Goal: Task Accomplishment & Management: Manage account settings

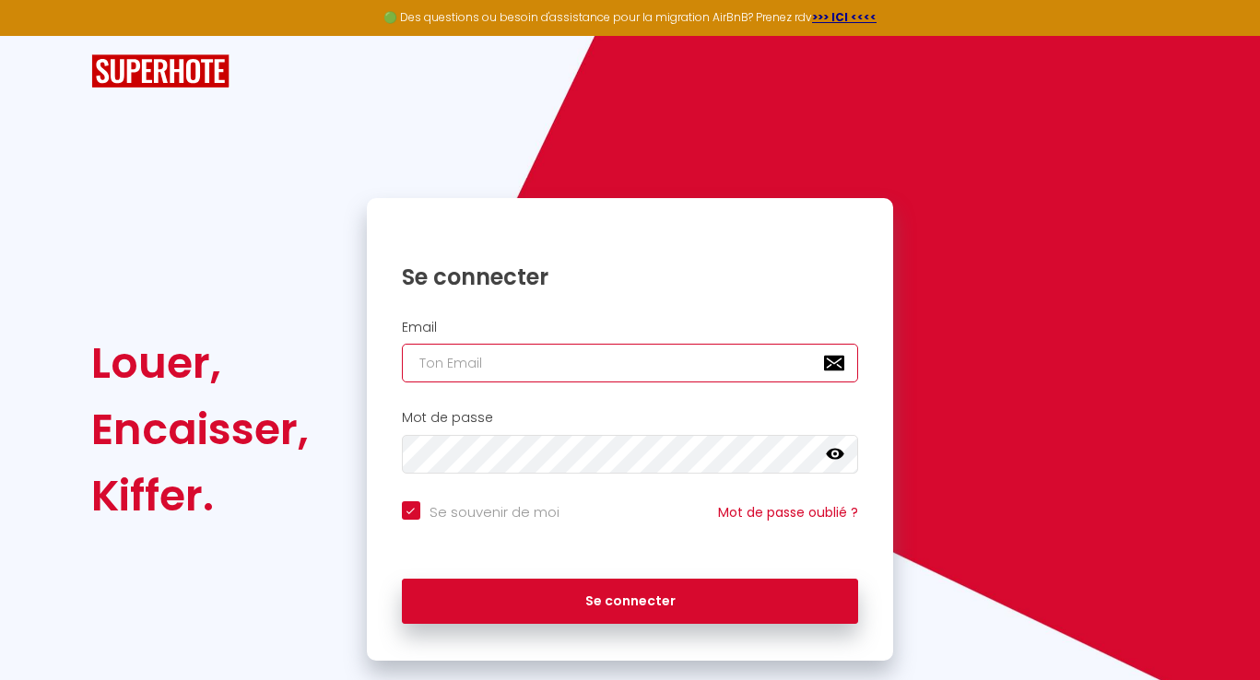
type input "[EMAIL_ADDRESS][DOMAIN_NAME]"
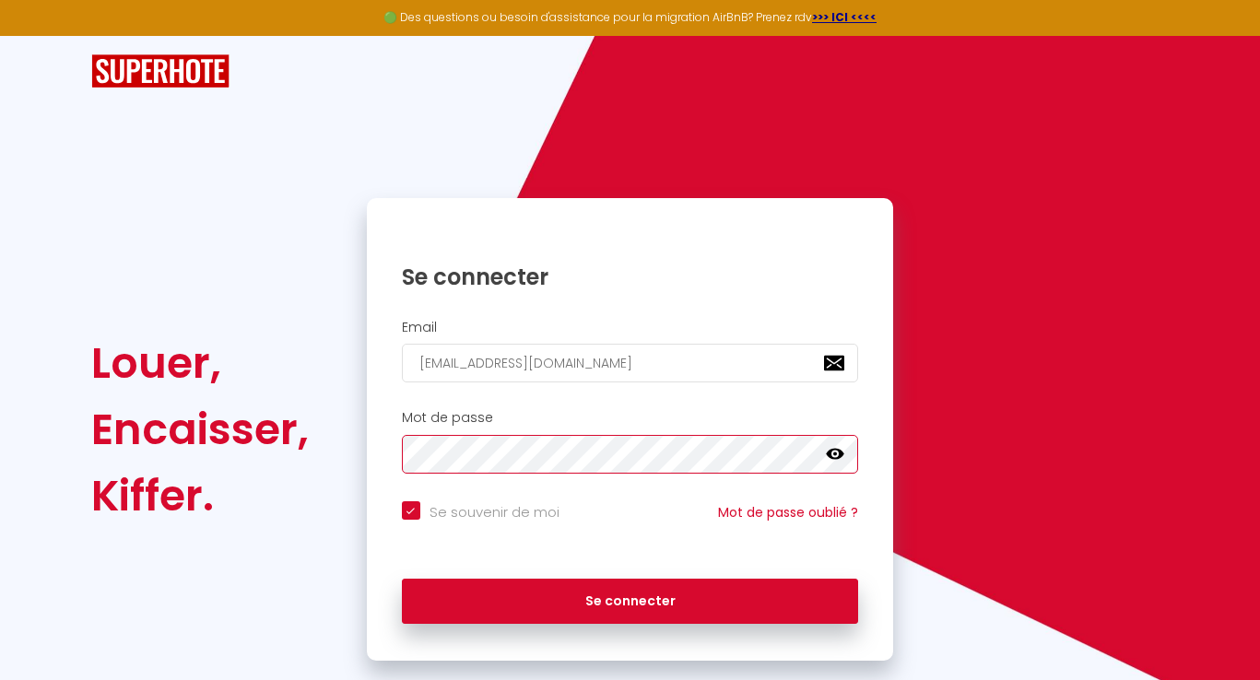
click at [629, 598] on button "Se connecter" at bounding box center [630, 602] width 457 height 46
checkbox input "true"
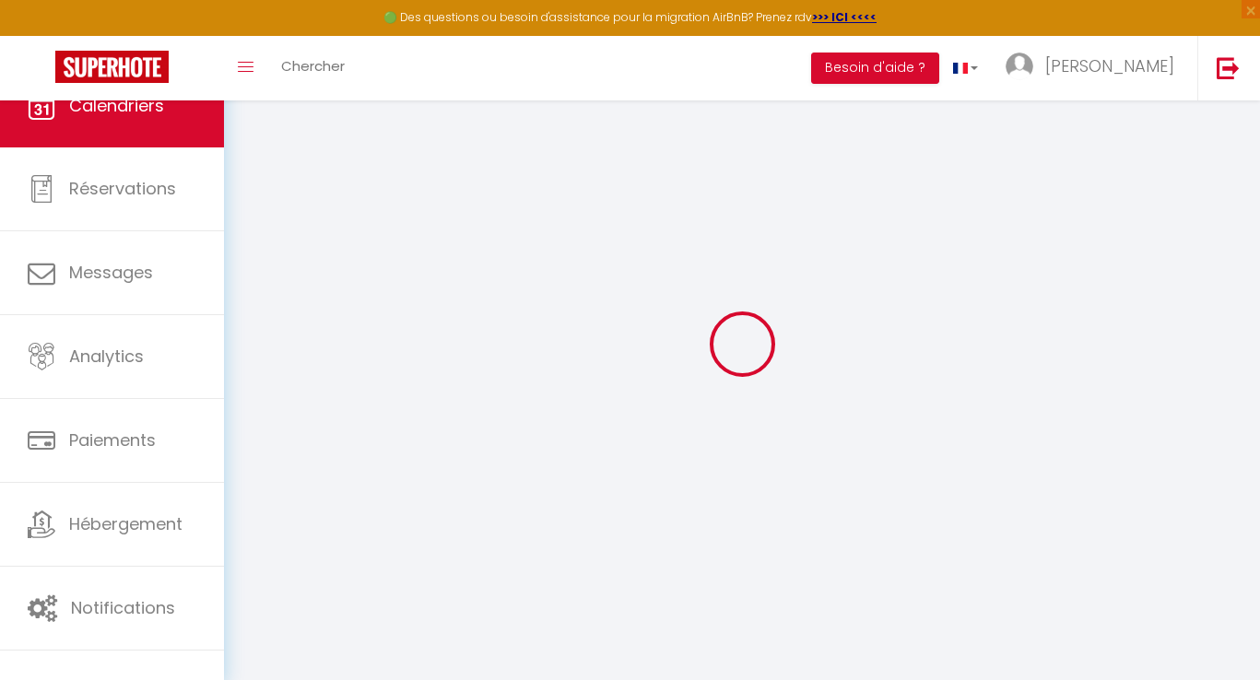
select select
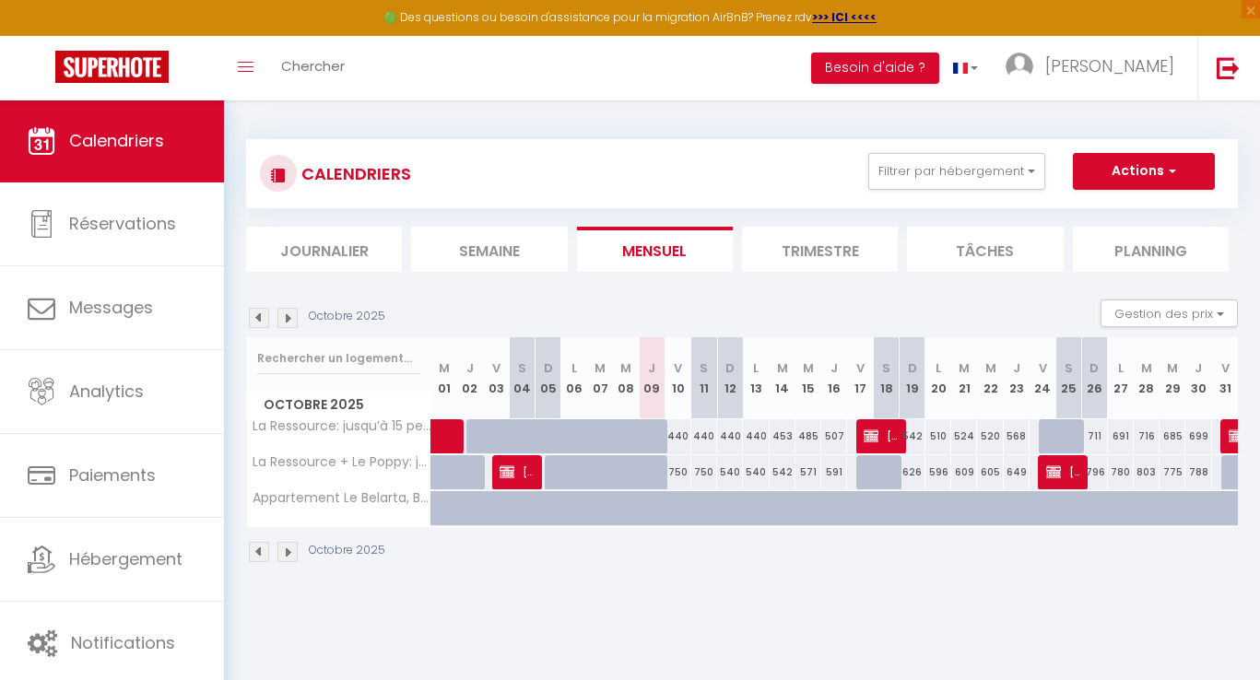
click at [876, 431] on img at bounding box center [871, 436] width 15 height 15
select select "OK"
select select "KO"
select select "0"
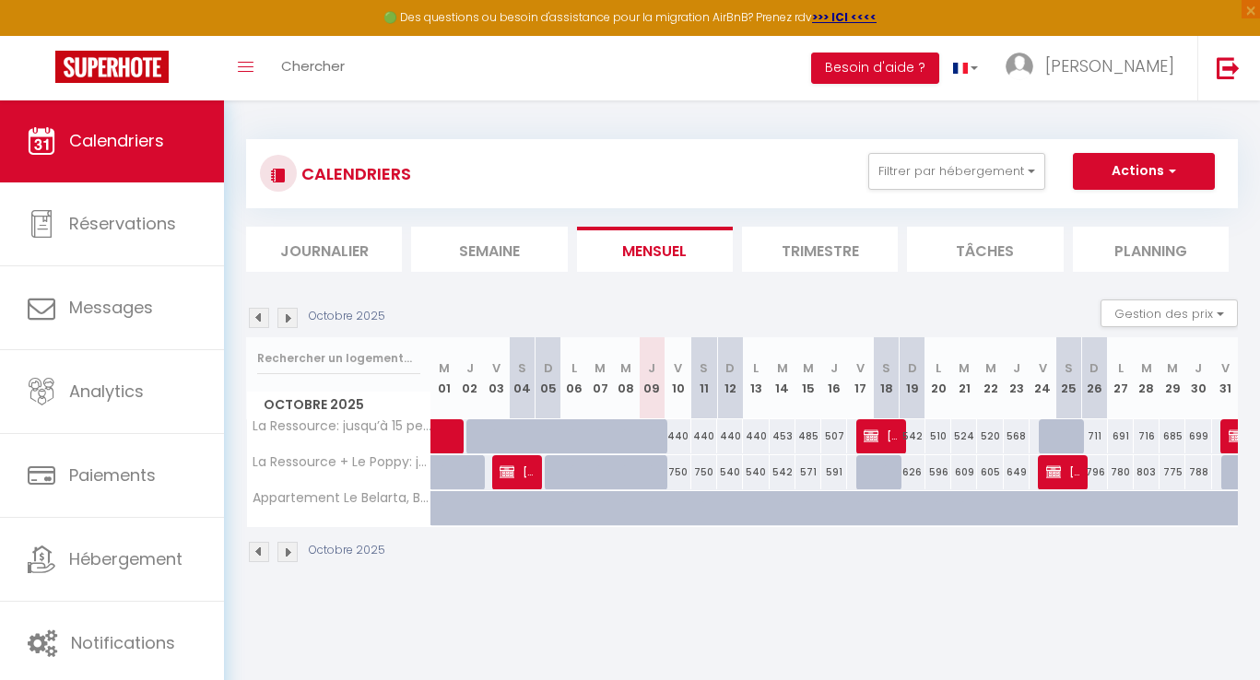
select select "1"
select select
select select "42706"
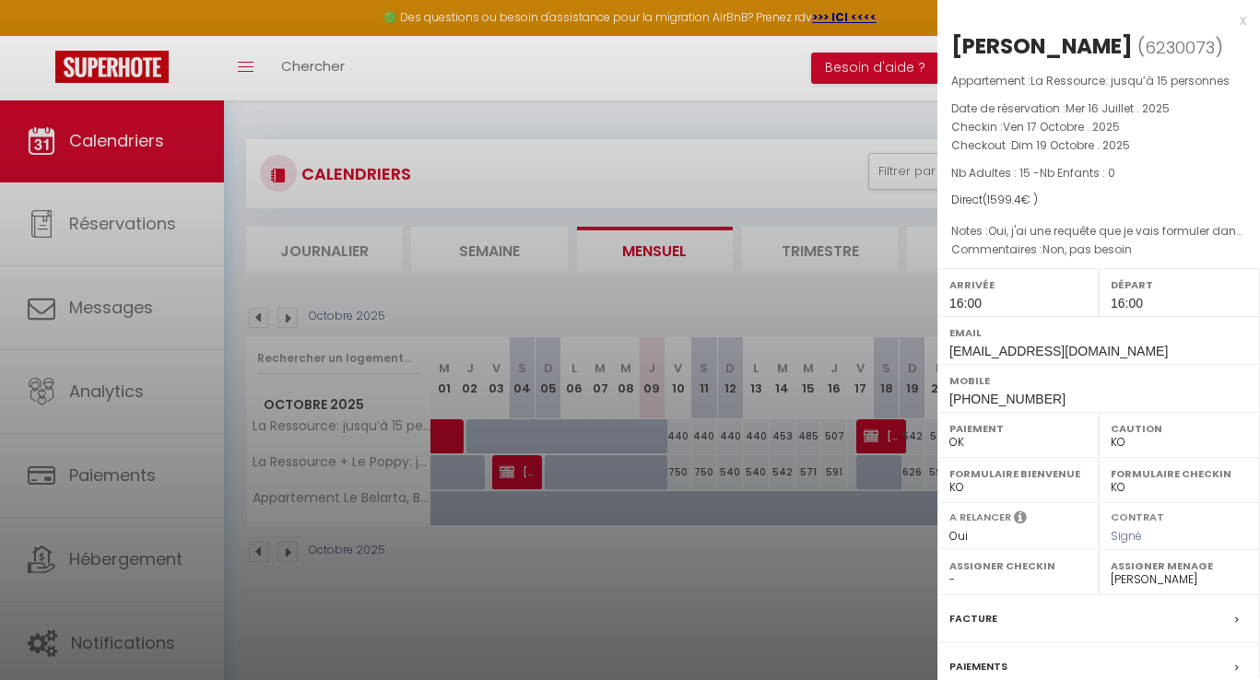
click at [145, 300] on div at bounding box center [630, 340] width 1260 height 680
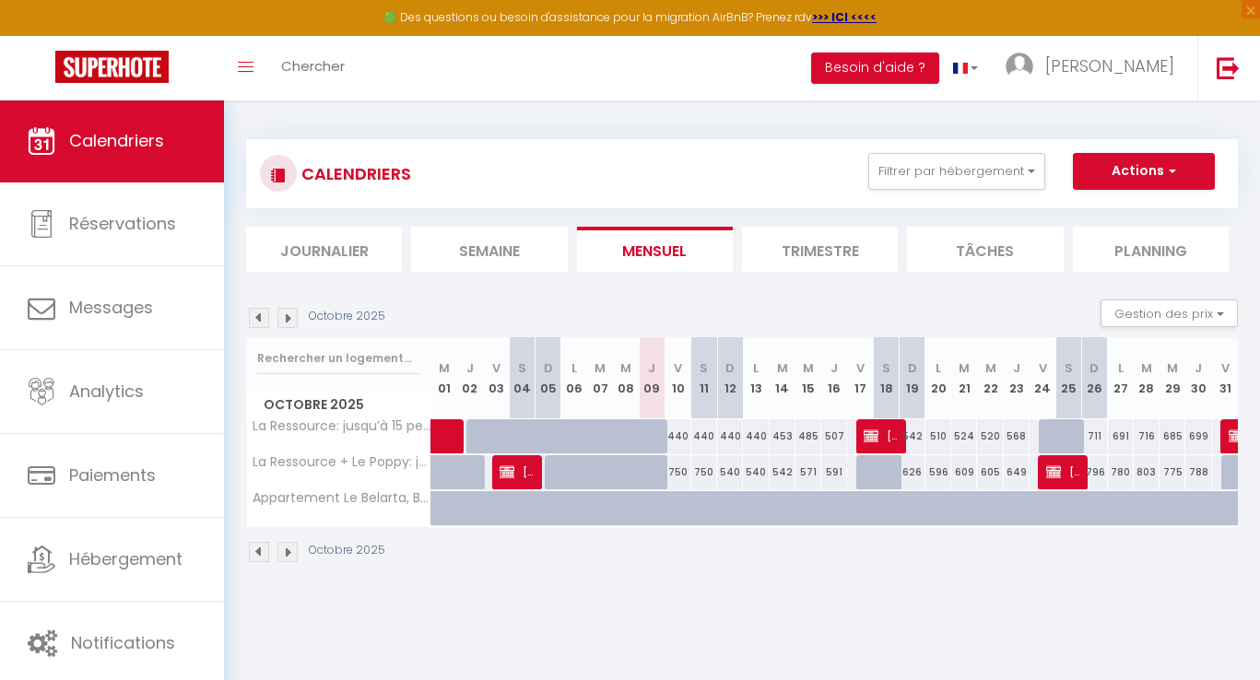
click at [872, 440] on img at bounding box center [871, 436] width 15 height 15
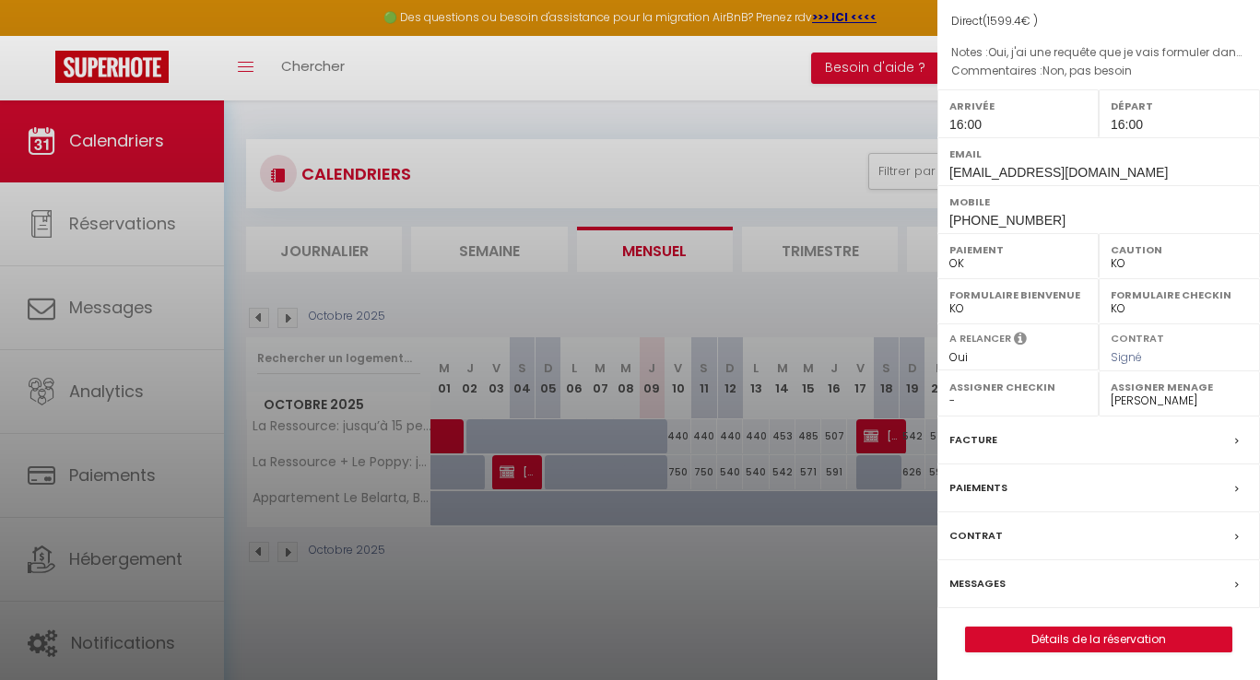
scroll to position [100, 0]
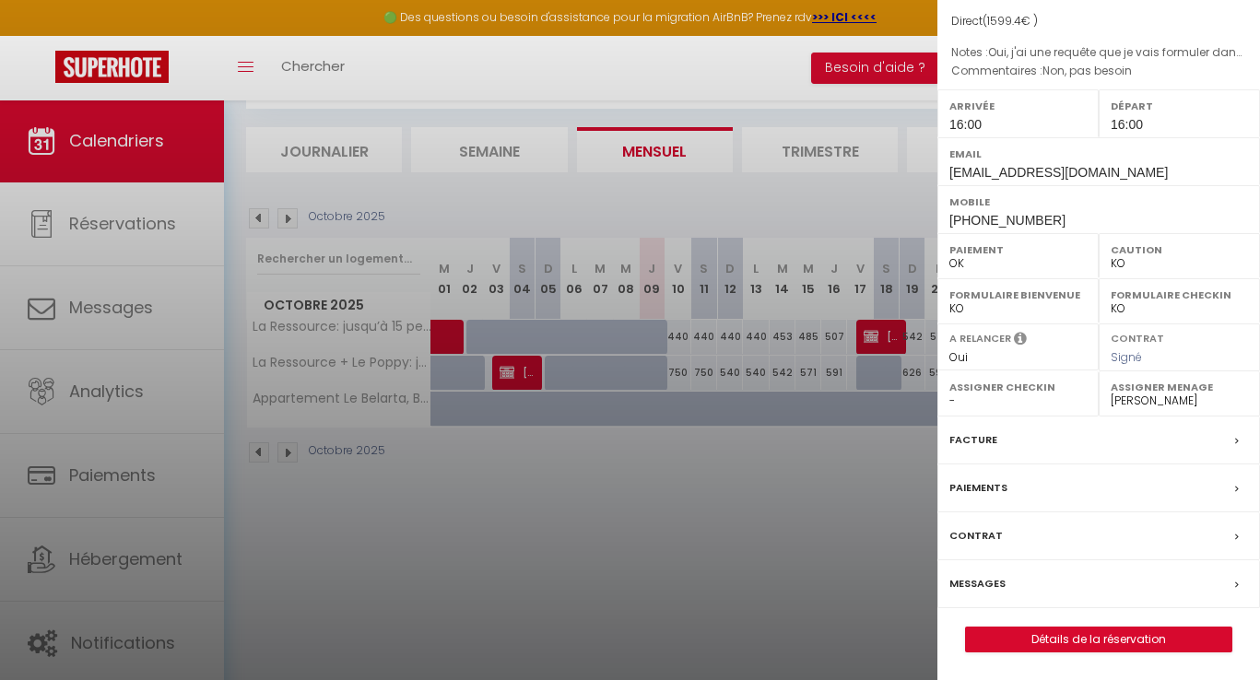
click at [1044, 641] on link "Détails de la réservation" at bounding box center [1098, 640] width 265 height 24
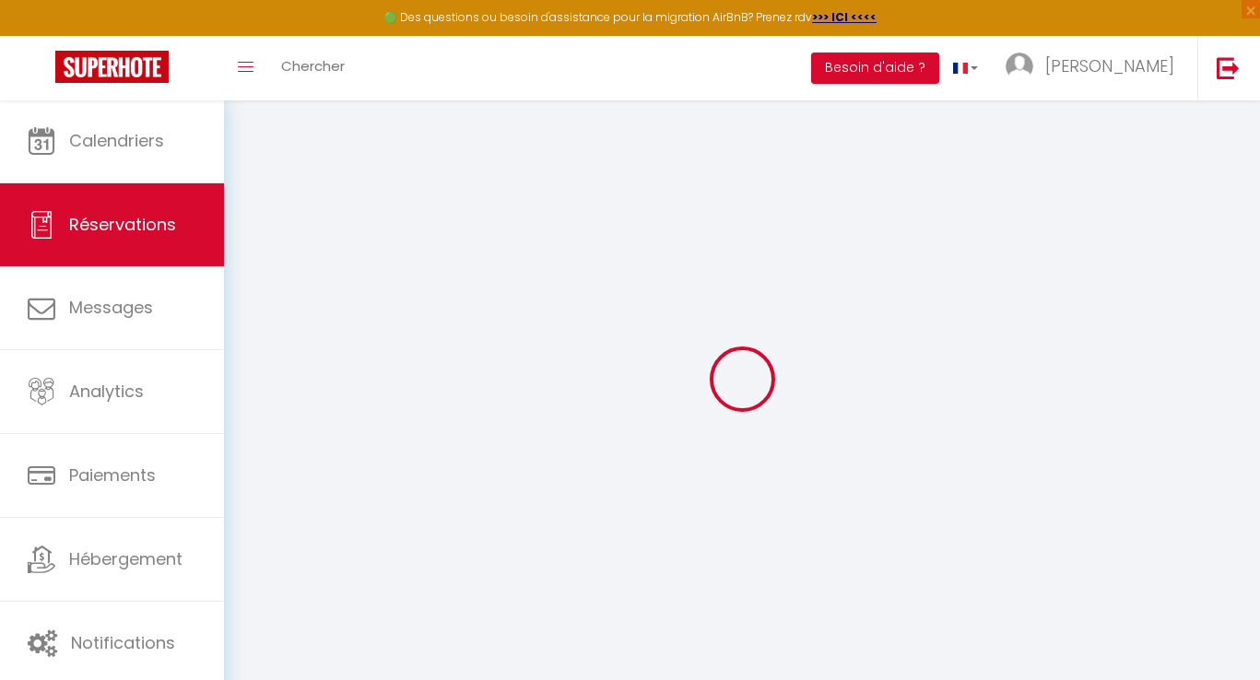
select select
checkbox input "false"
select index
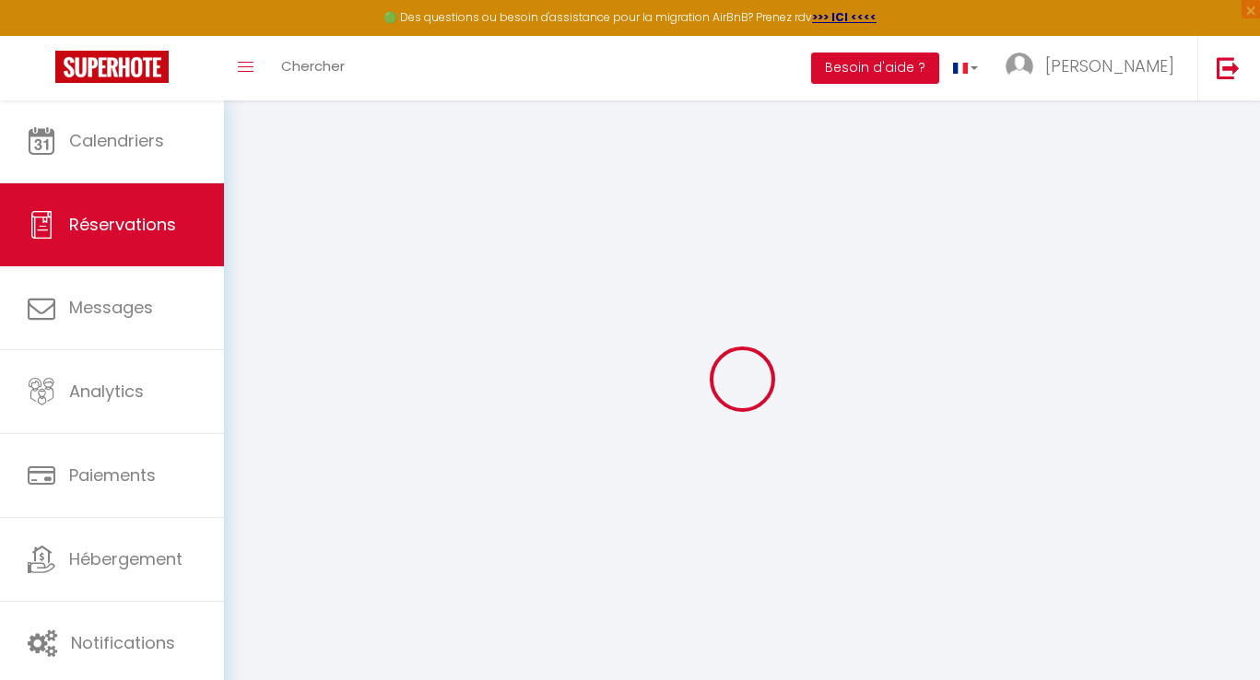
select select
checkbox input "false"
select index "Non, pas besoin"
select index "Oui, j'ai une requête que je vais formuler dans la messagerie"
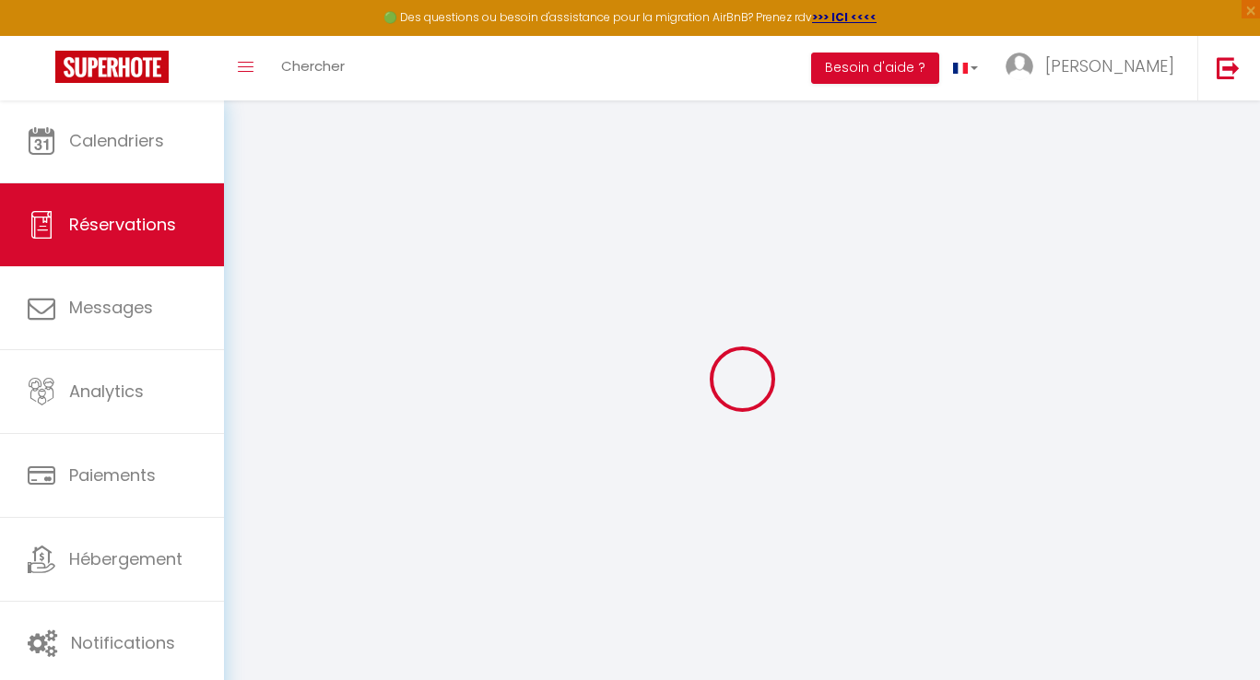
type input "250"
type input "26.4"
select select
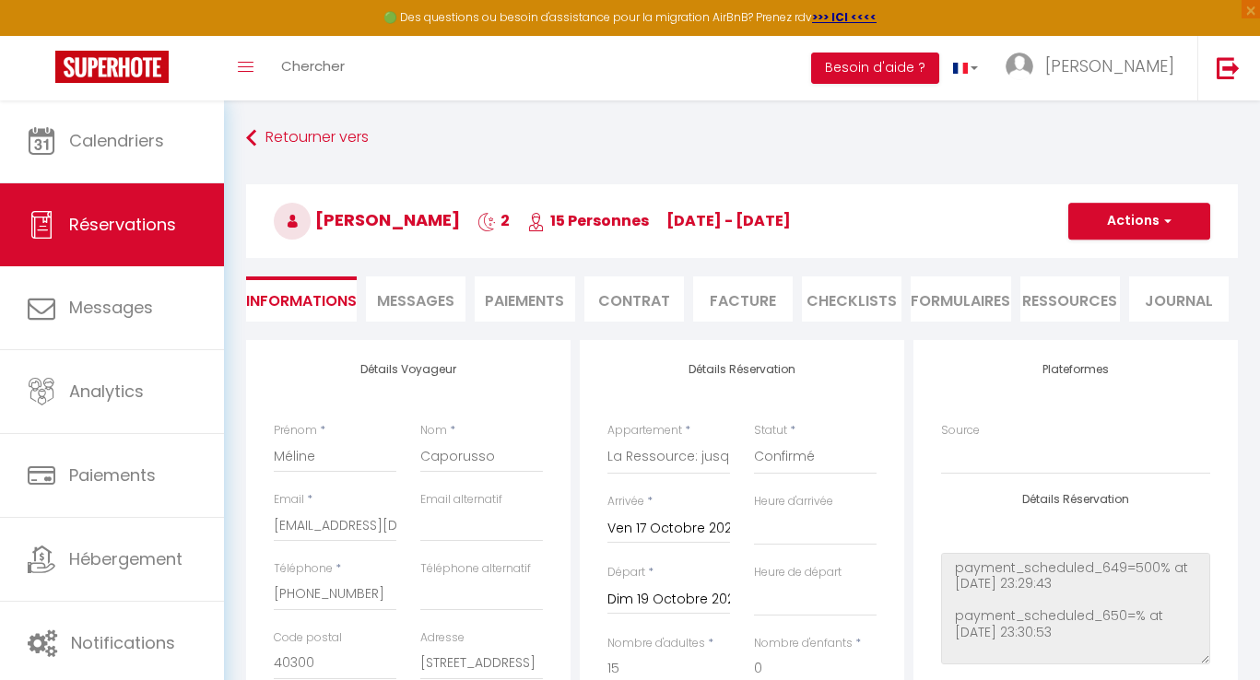
checkbox input "false"
select select "16:00"
click at [408, 310] on span "Messages" at bounding box center [415, 300] width 77 height 21
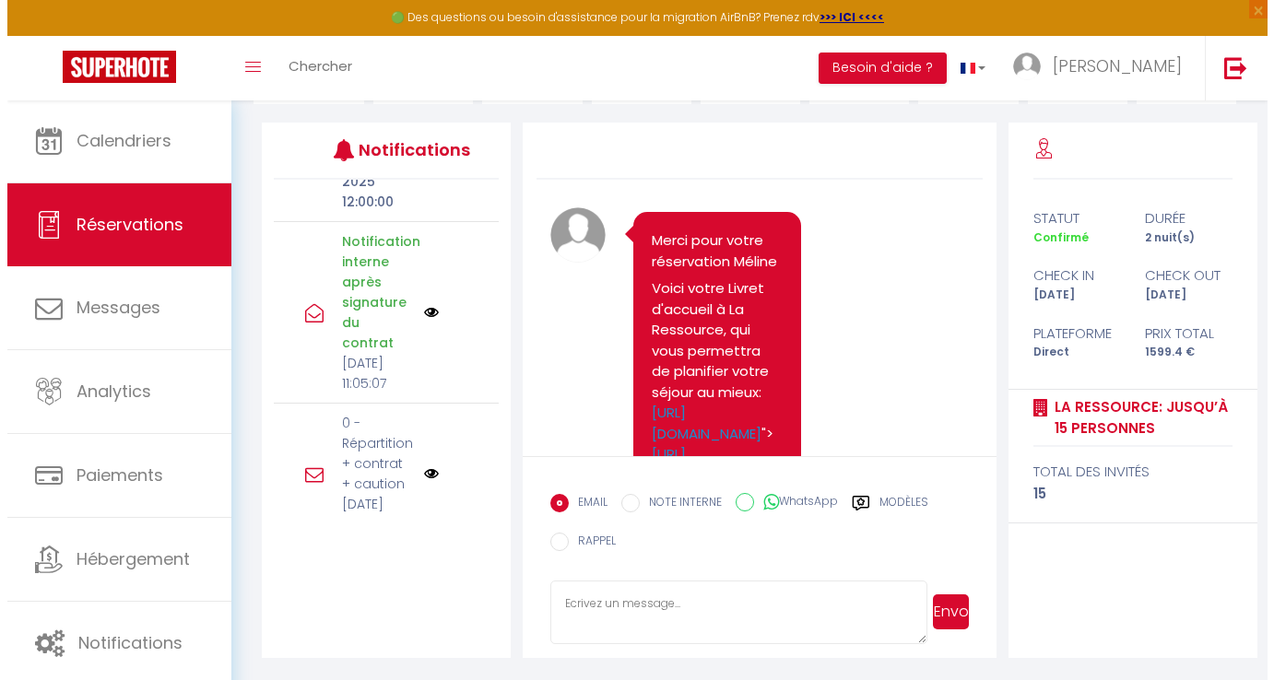
scroll to position [780, 0]
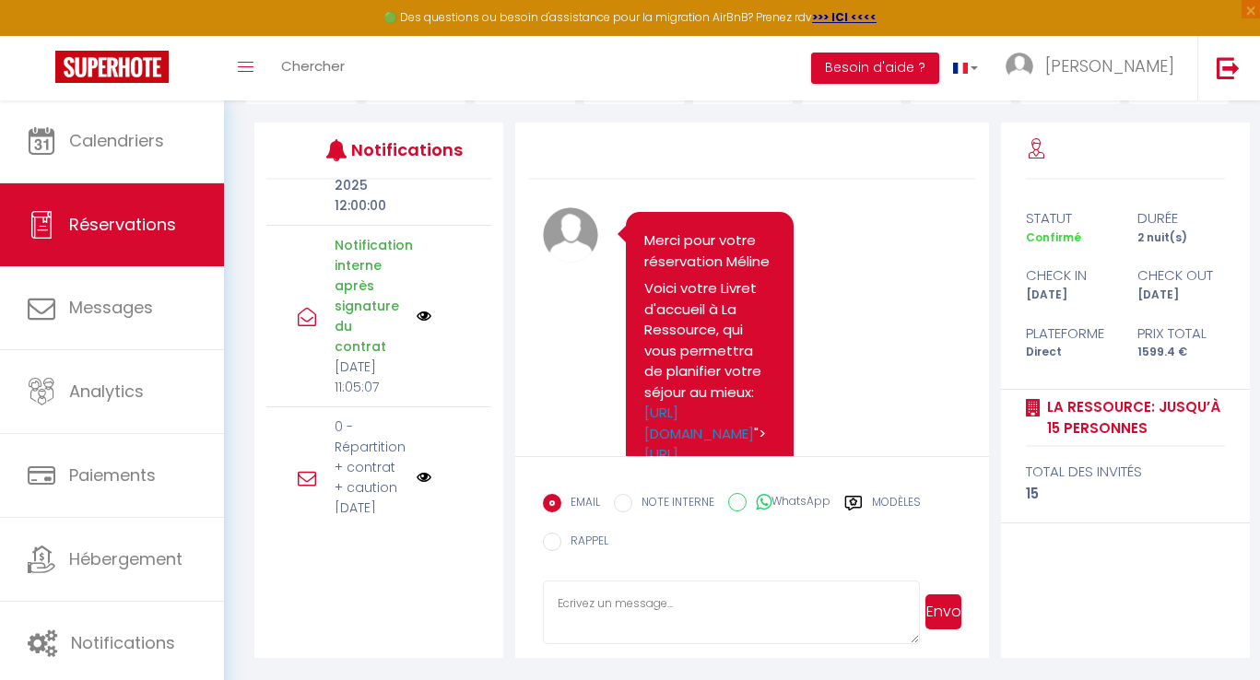
click at [417, 155] on img at bounding box center [424, 145] width 15 height 20
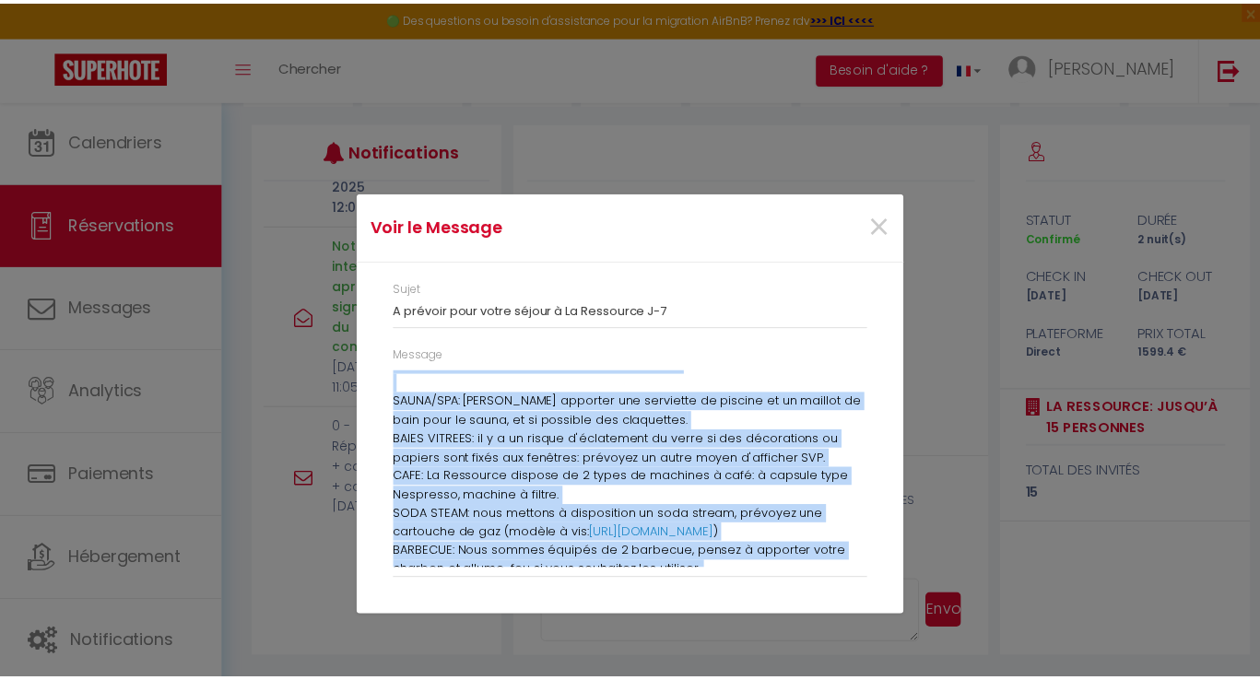
scroll to position [257, 0]
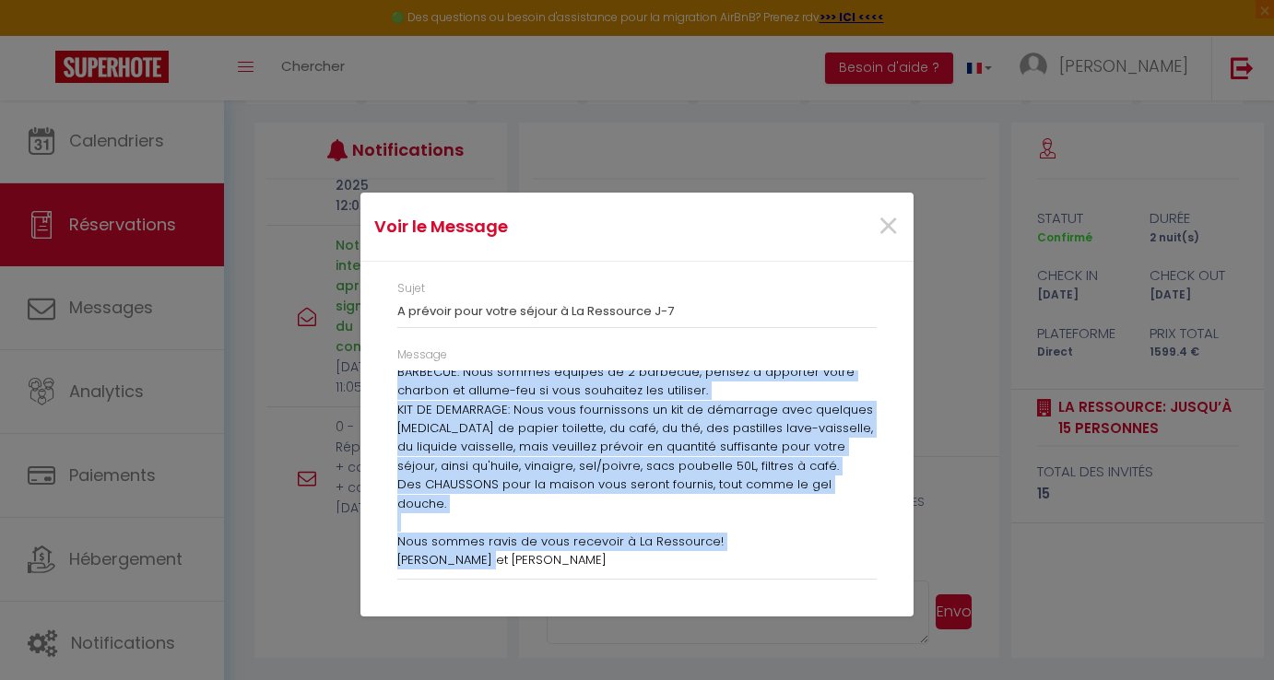
drag, startPoint x: 395, startPoint y: 382, endPoint x: 590, endPoint y: 537, distance: 249.1
click at [590, 537] on div "Message Bonjour Méline vous arrivez à La Ressource dans une semaine! SAUNA/SPA:…" at bounding box center [636, 473] width 503 height 252
copy div "Loremip Dolors amet consect a El Seddoeius temp inc utlabor! ETDOL/MAG: Aliquae…"
click at [891, 217] on span "×" at bounding box center [887, 226] width 23 height 55
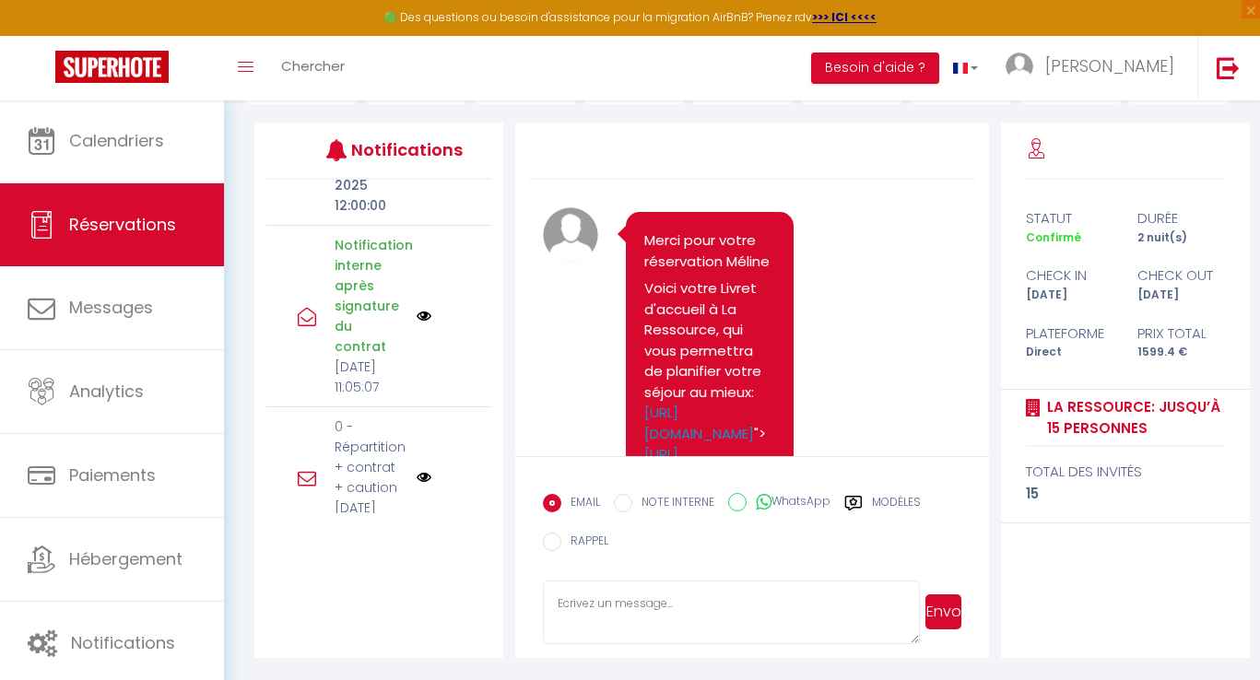
click at [693, 611] on textarea at bounding box center [731, 613] width 376 height 65
paste textarea "Loremip Dolors amet consect a El Seddoeius temp inc utlabor! ETDOL/MAG: Aliquae…"
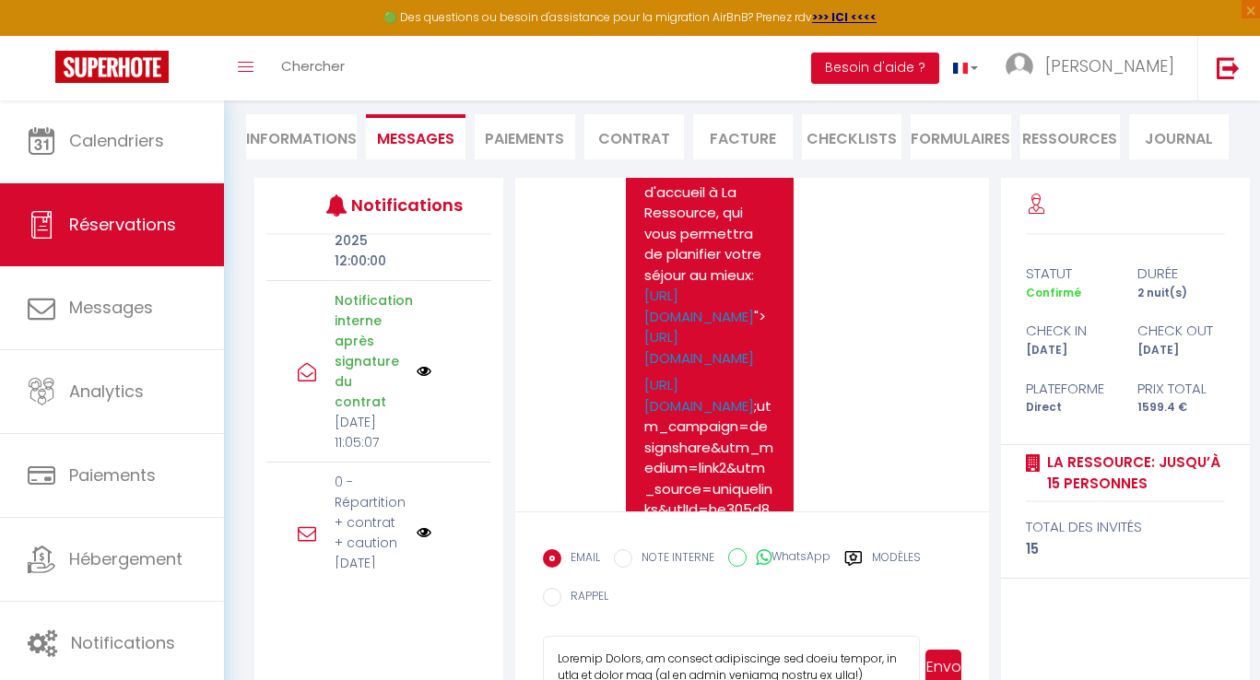
scroll to position [217, 0]
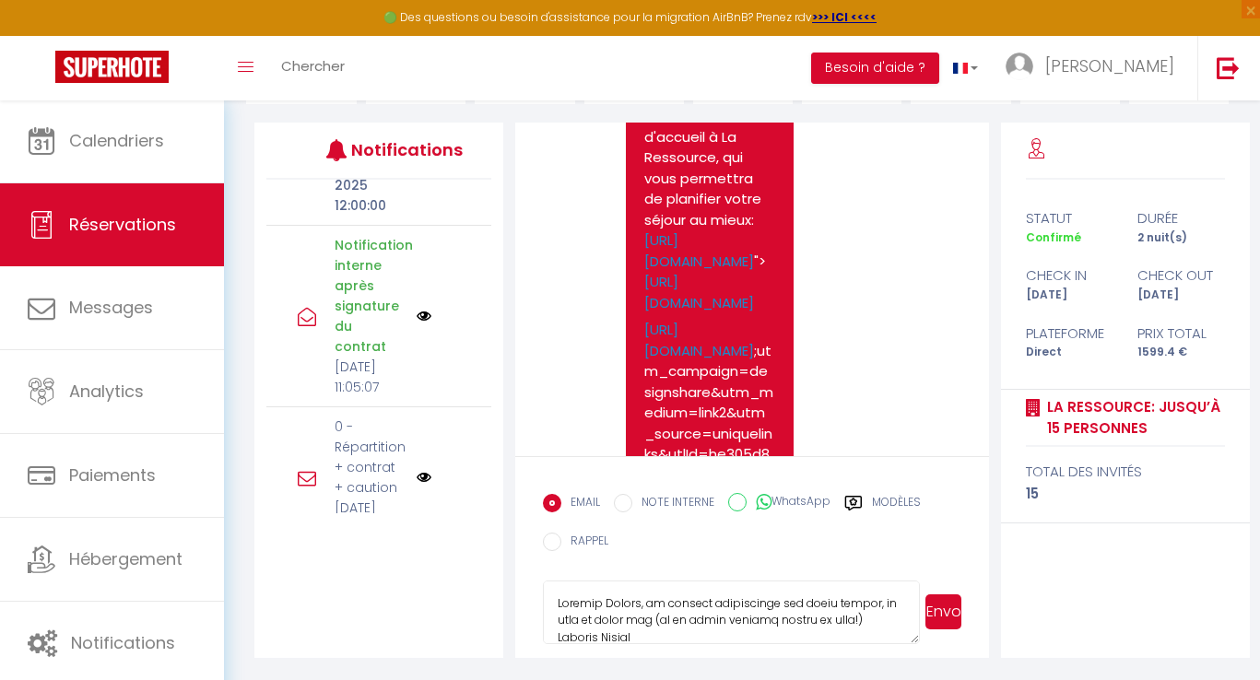
type textarea "Loremip Dolors, am consect adipiscinge sed doeiu tempor, in utla et dolor mag (…"
click at [959, 613] on button "Envoyer" at bounding box center [943, 611] width 36 height 35
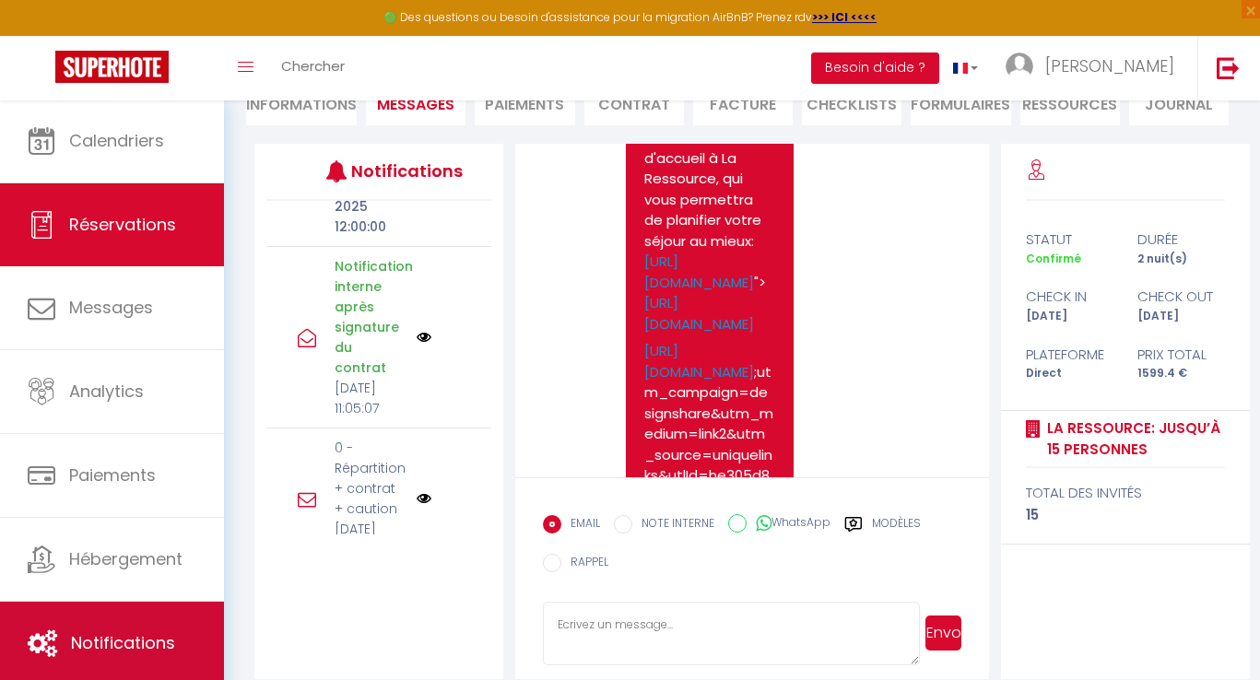
scroll to position [2994, 0]
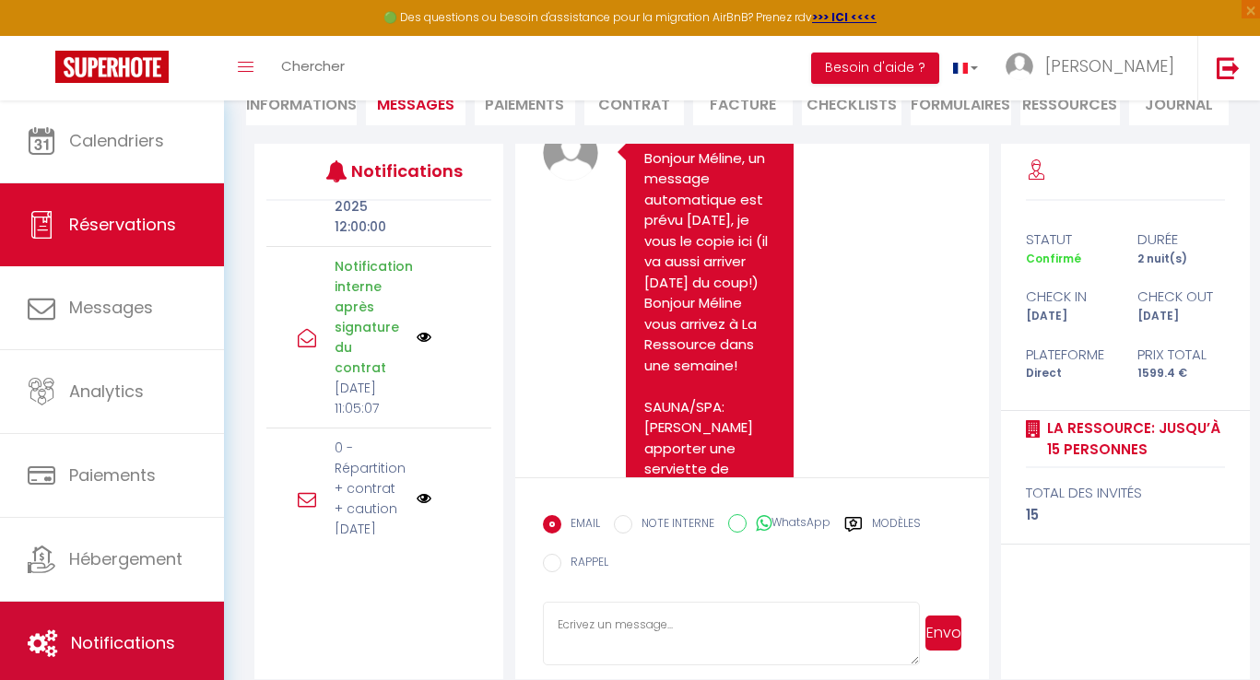
click at [127, 637] on span "Notifications" at bounding box center [123, 642] width 104 height 23
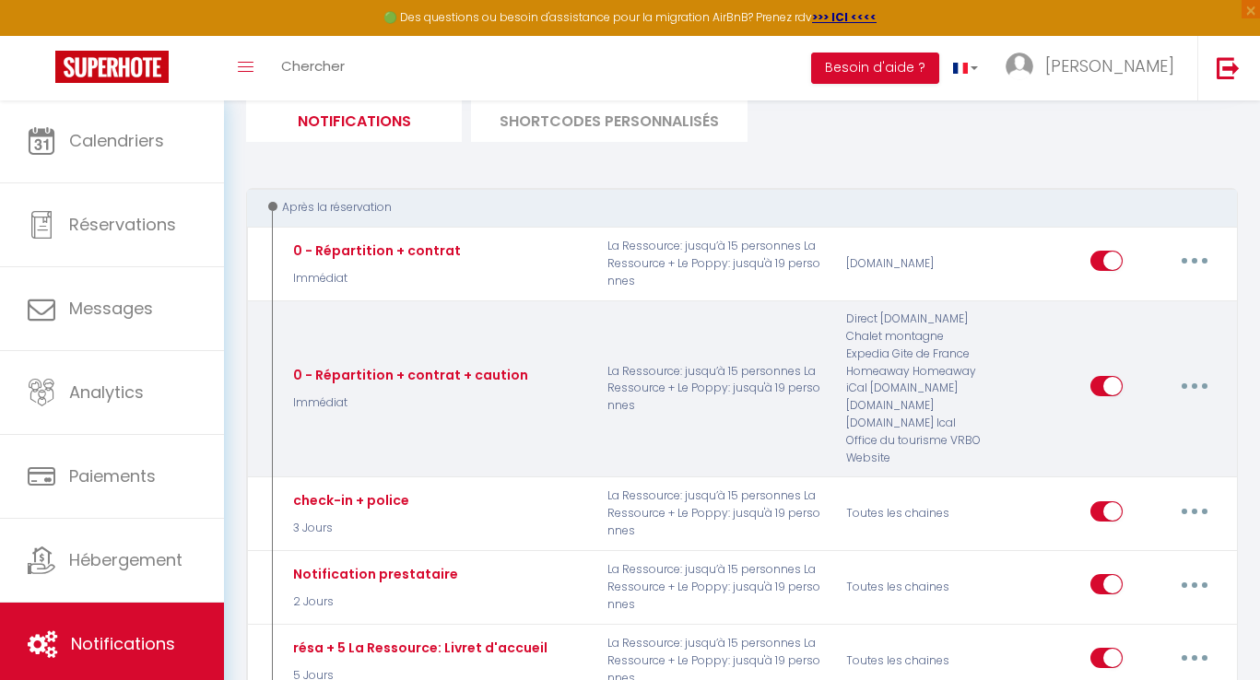
scroll to position [469, 0]
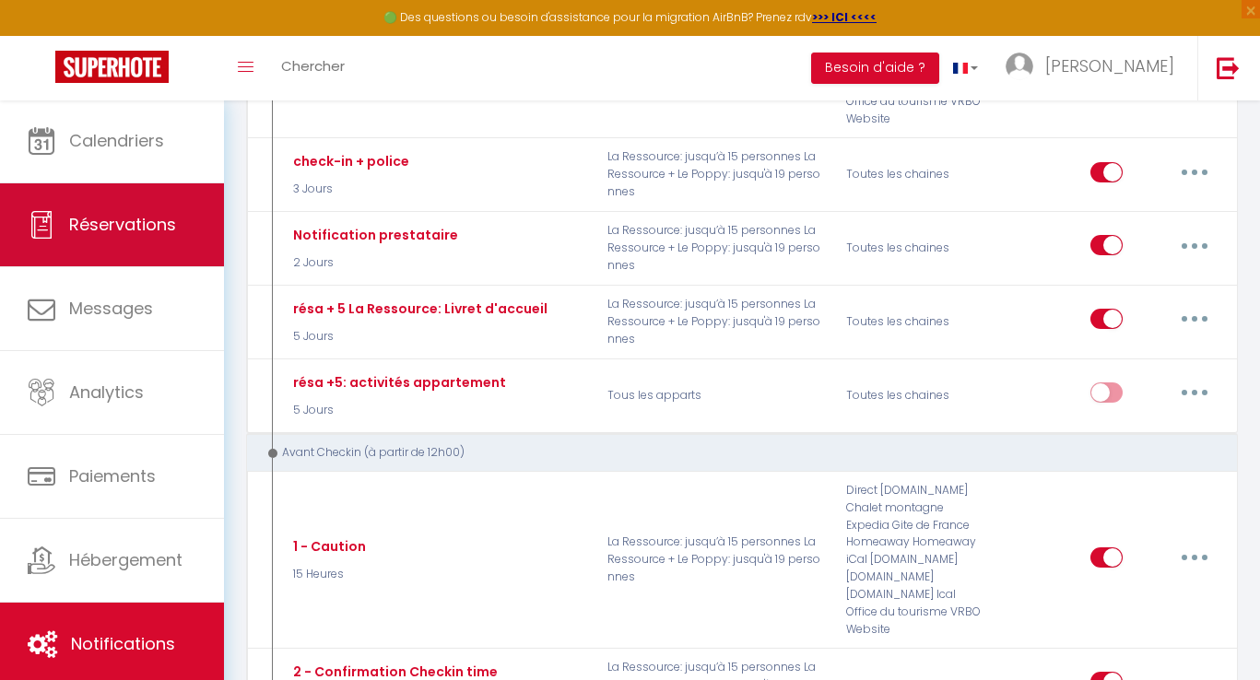
click at [126, 183] on link "Réservations" at bounding box center [112, 224] width 224 height 83
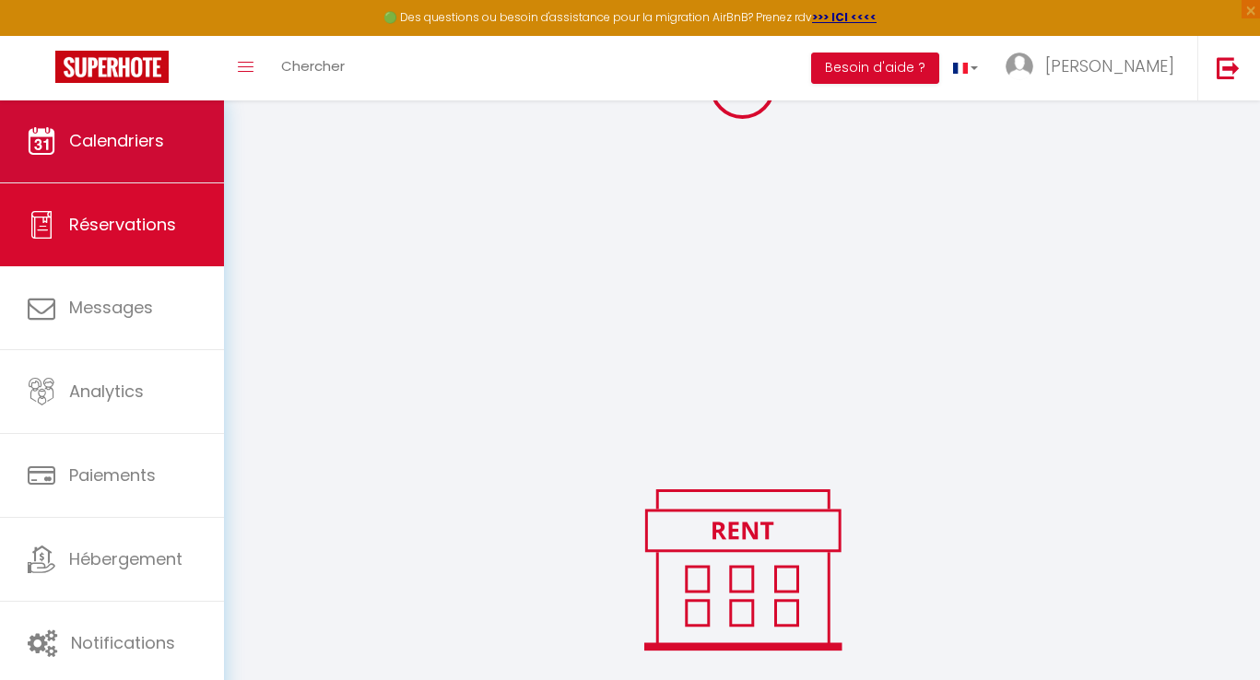
click at [123, 151] on span "Calendriers" at bounding box center [116, 140] width 95 height 23
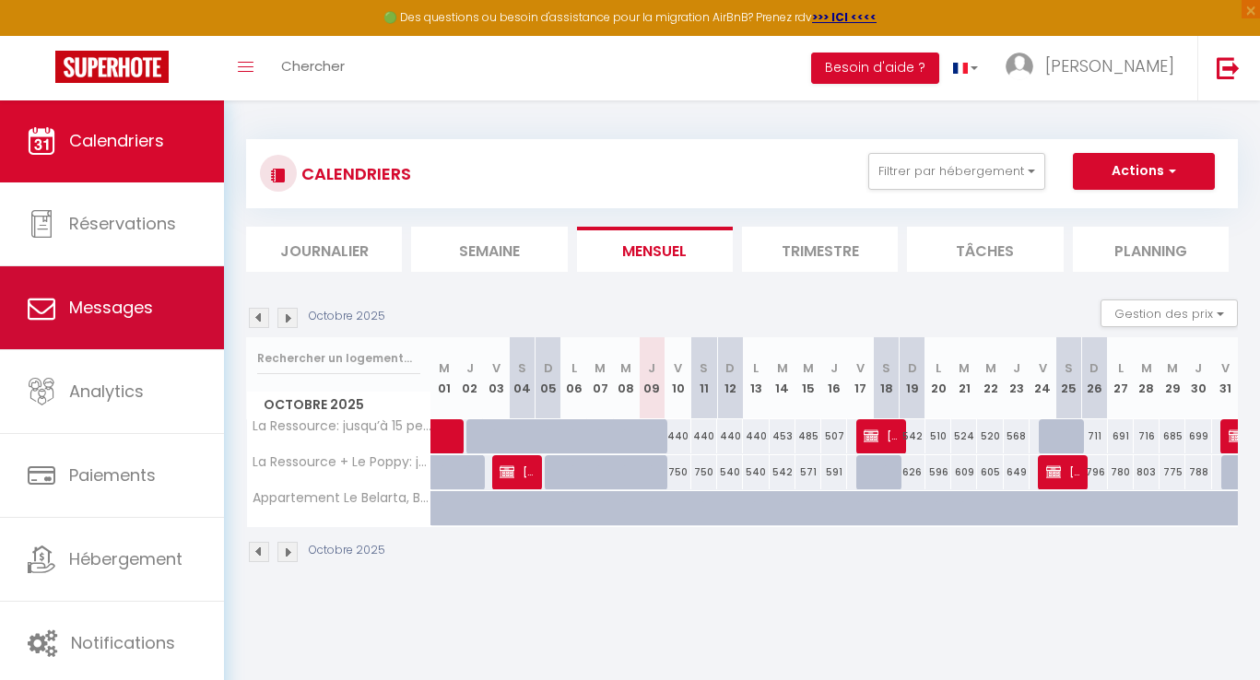
click at [120, 313] on span "Messages" at bounding box center [111, 307] width 84 height 23
select select "message"
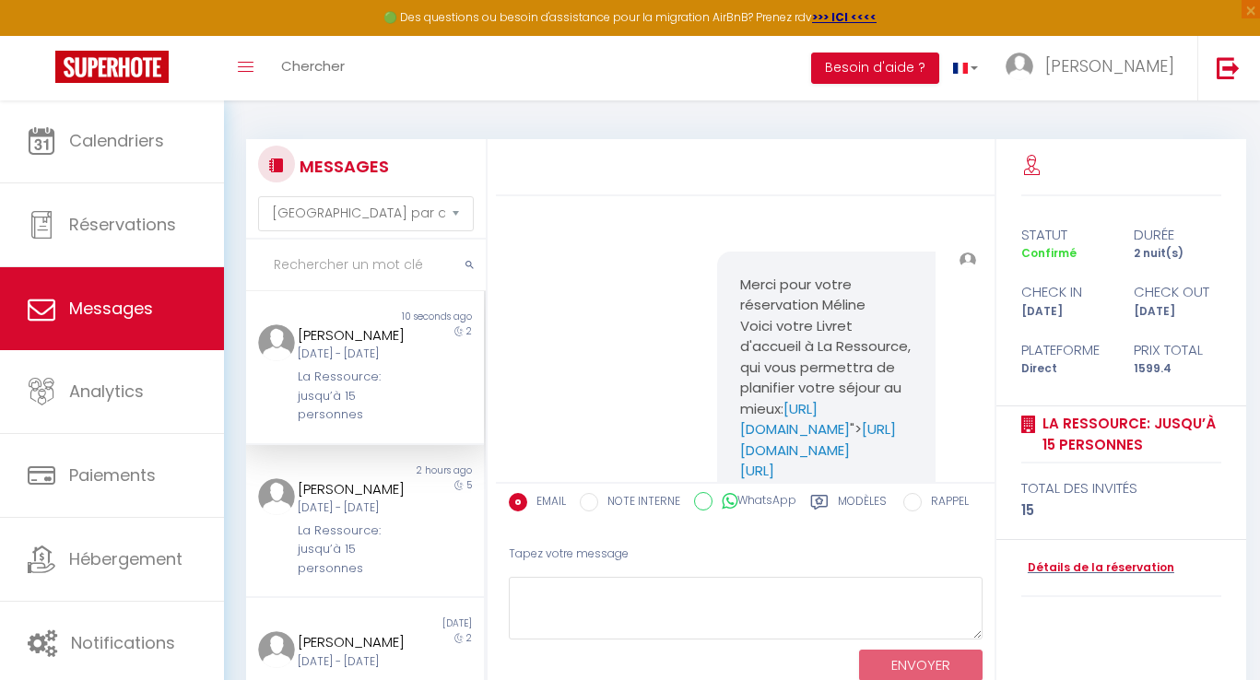
scroll to position [4190, 0]
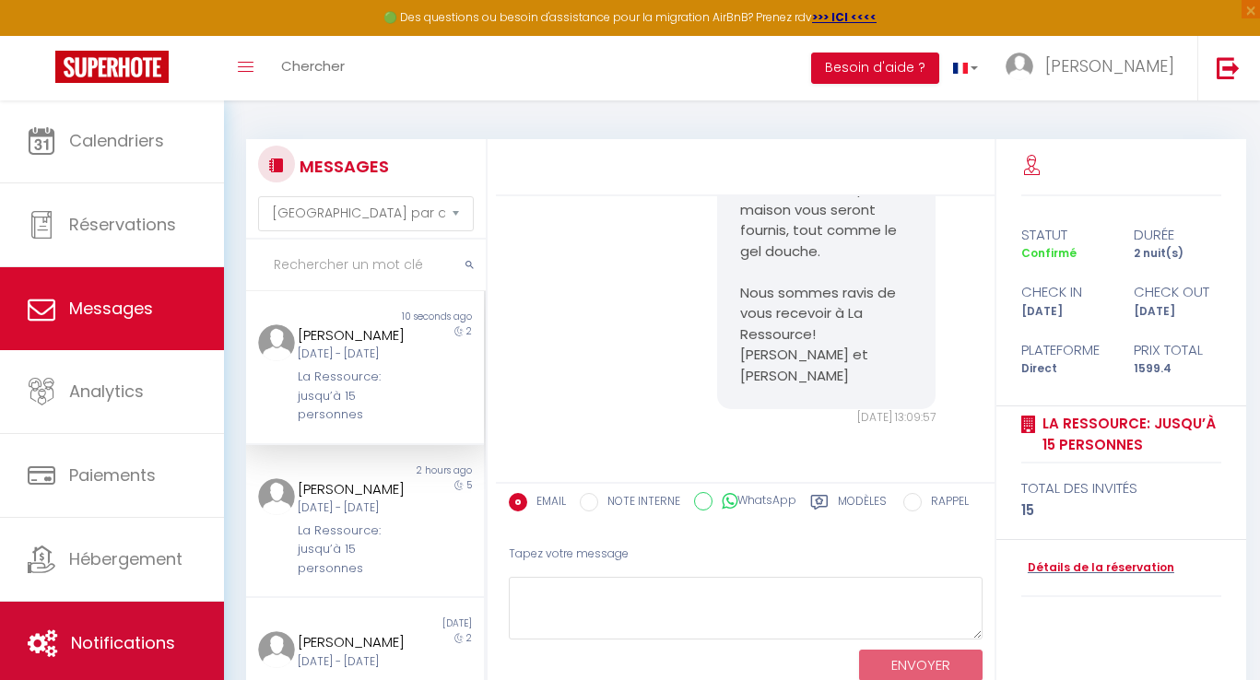
click at [129, 626] on link "Notifications" at bounding box center [112, 643] width 224 height 83
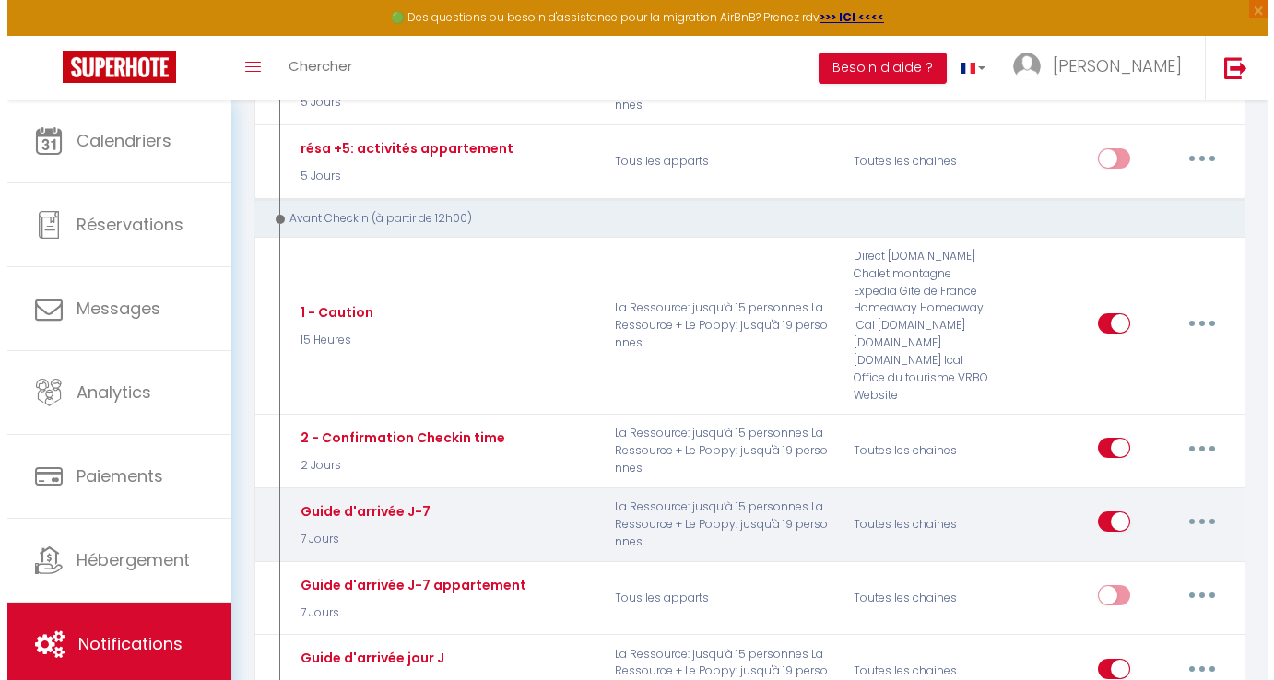
scroll to position [839, 0]
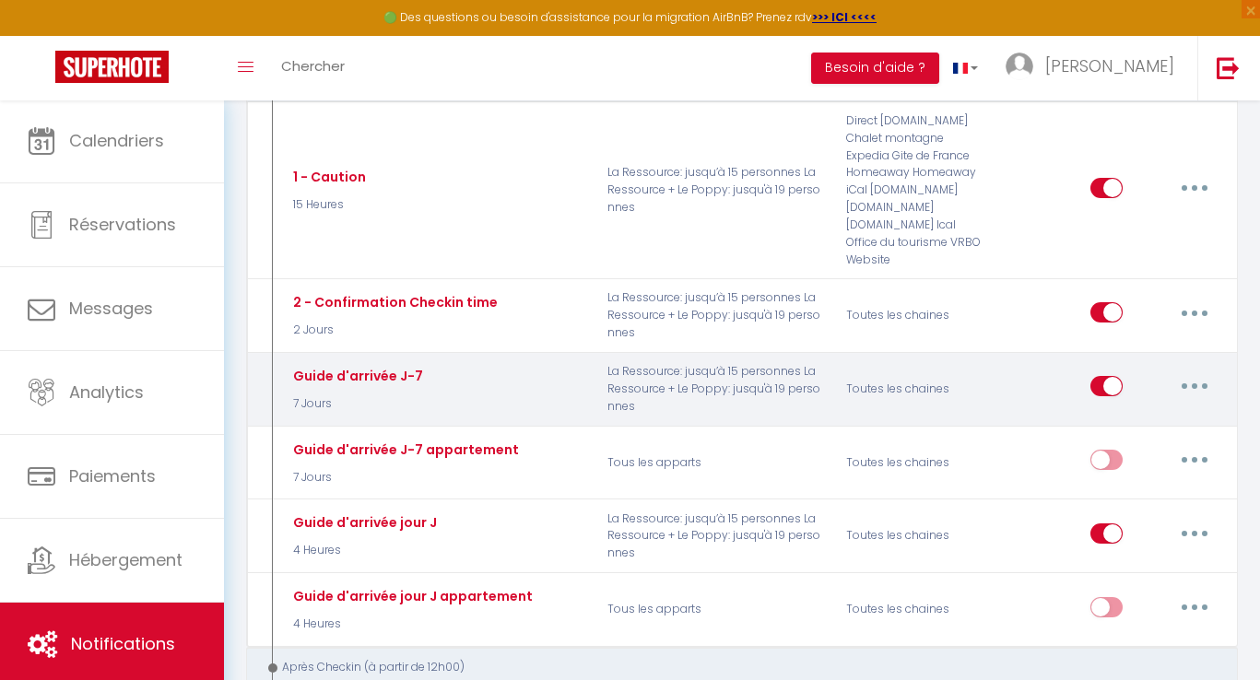
click at [1201, 371] on button "button" at bounding box center [1195, 385] width 52 height 29
click at [1123, 413] on link "Editer" at bounding box center [1146, 428] width 136 height 31
type input "Guide d'arrivée J-7"
select select "7 Jours"
select select
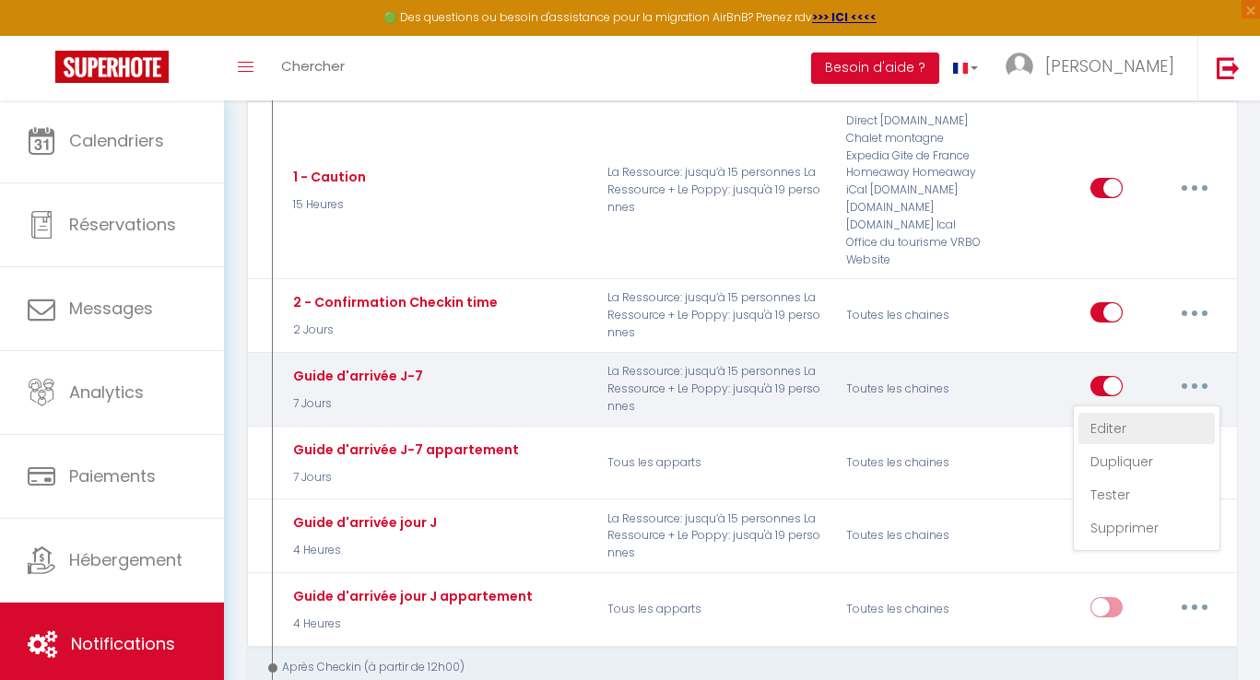
checkbox input "true"
checkbox input "false"
radio input "true"
type input "A prévoir pour votre séjour à La Ressource J-7"
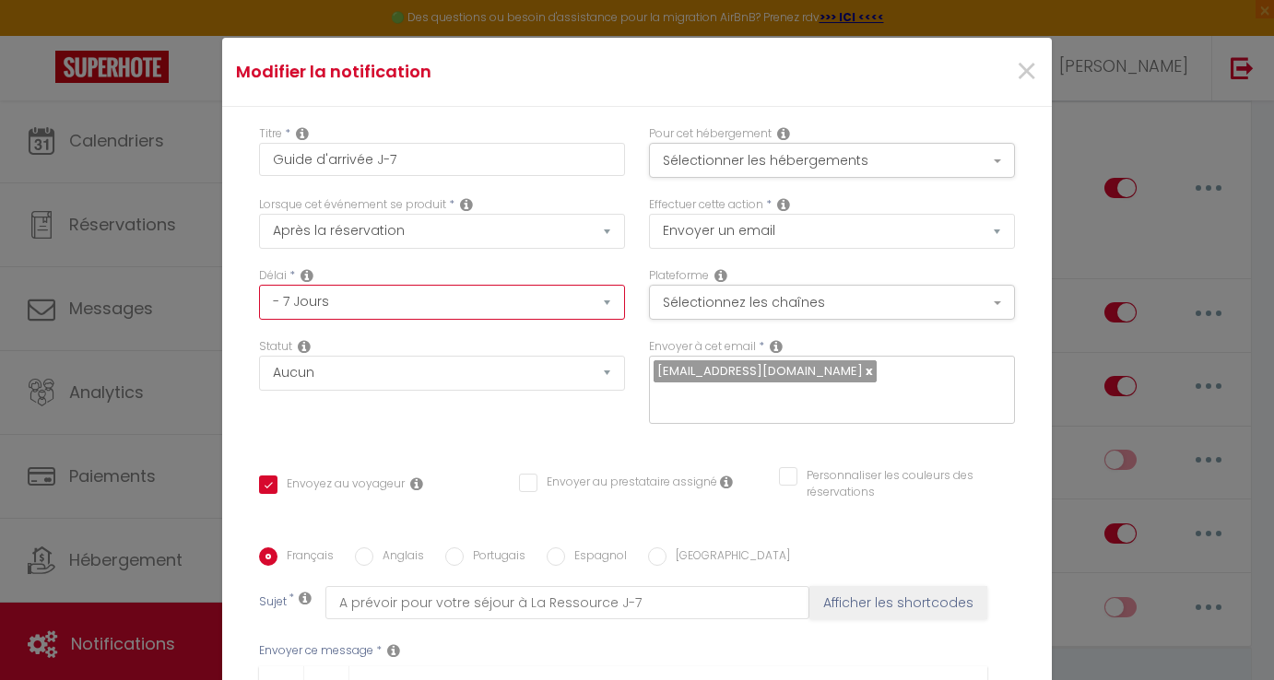
select select "13 Jours"
checkbox input "true"
checkbox input "false"
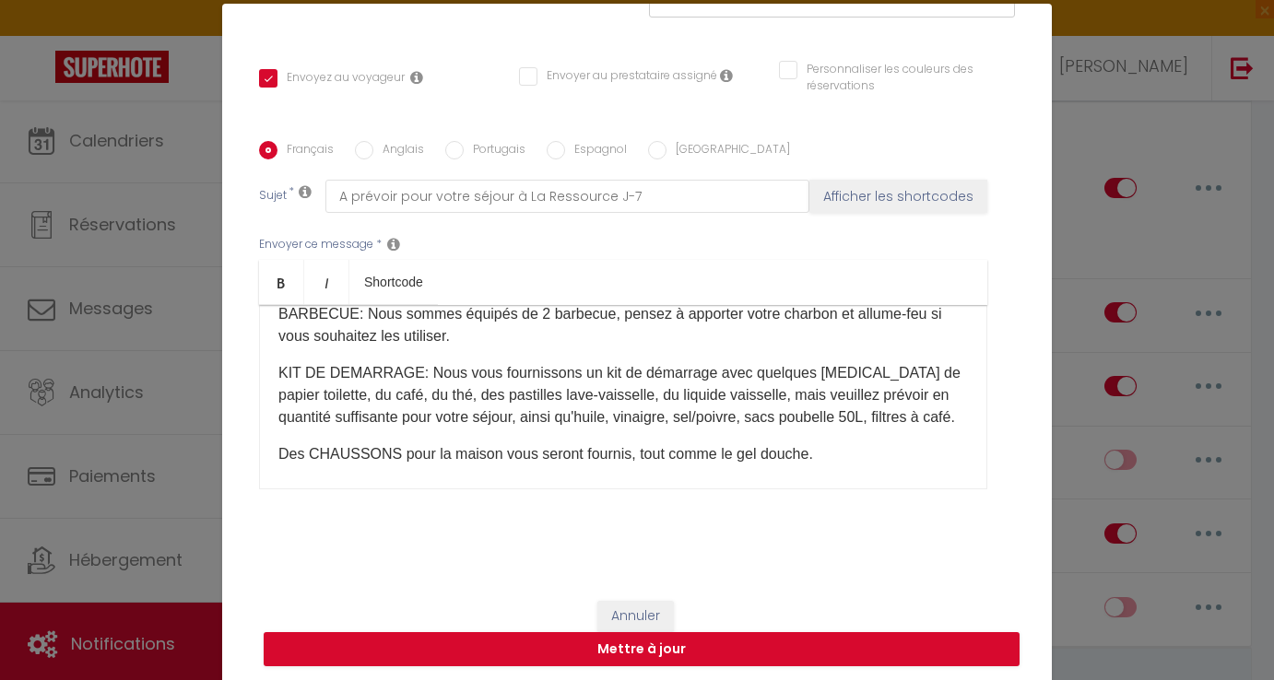
scroll to position [76, 0]
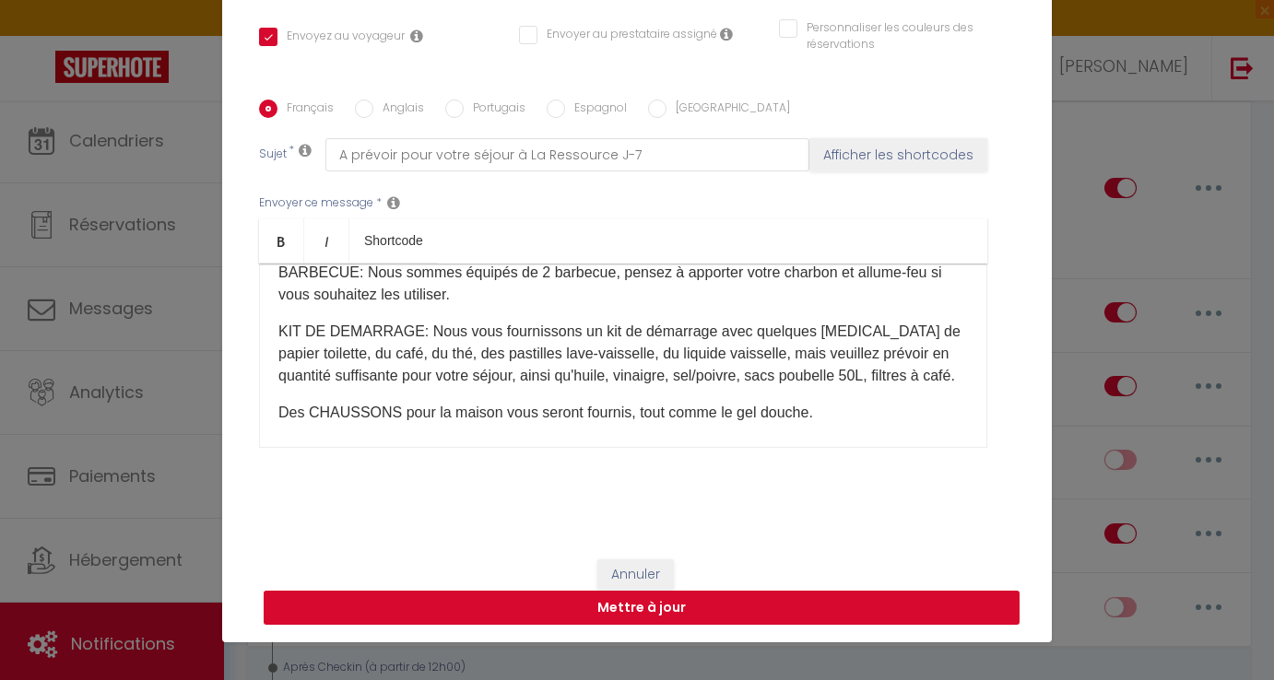
click at [748, 606] on button "Mettre à jour" at bounding box center [642, 608] width 756 height 35
checkbox input "true"
checkbox input "false"
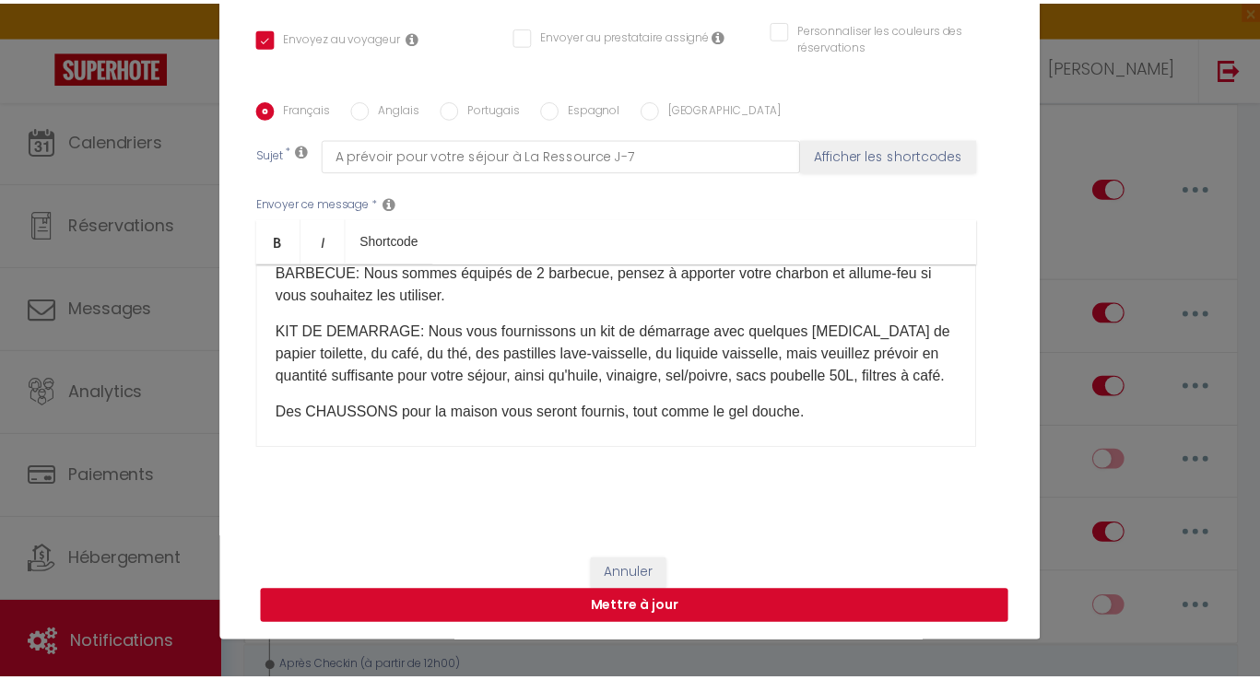
scroll to position [354, 0]
